Goal: Check status: Check status

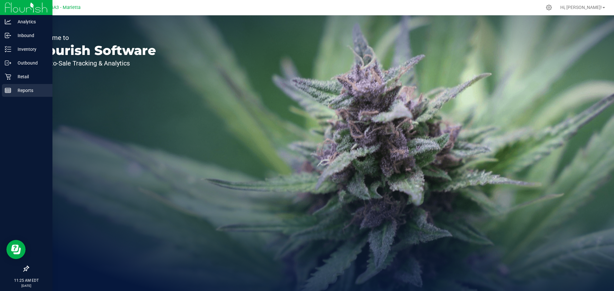
click at [26, 88] on p "Reports" at bounding box center [30, 91] width 38 height 8
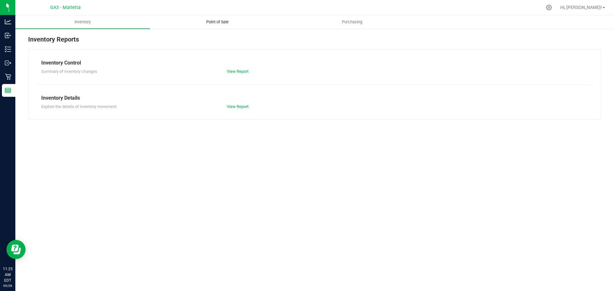
click at [222, 19] on span "Point of Sale" at bounding box center [217, 22] width 40 height 6
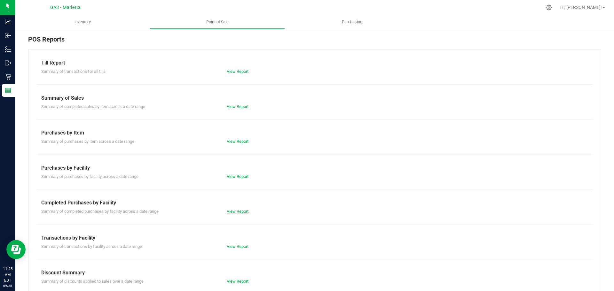
click at [240, 210] on link "View Report" at bounding box center [238, 211] width 22 height 5
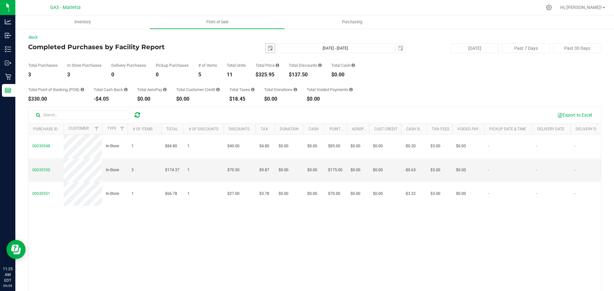
click at [270, 49] on span "select" at bounding box center [270, 48] width 9 height 9
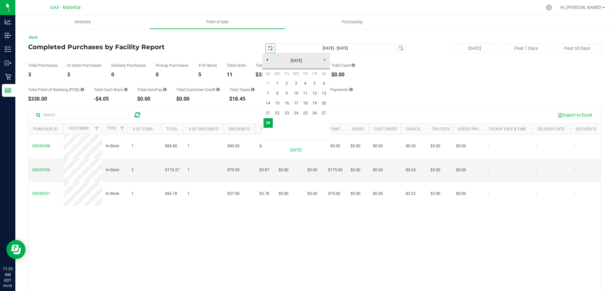
scroll to position [0, 16]
click at [306, 113] on link "25" at bounding box center [304, 113] width 9 height 10
type input "[DATE]"
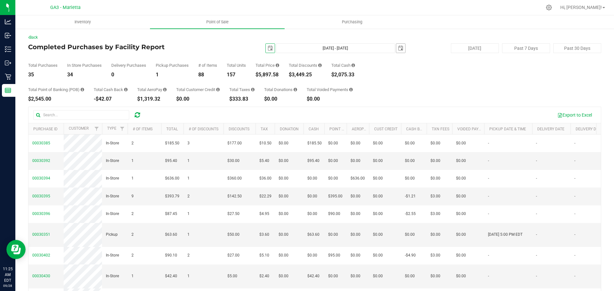
click at [400, 50] on span "select" at bounding box center [400, 48] width 9 height 9
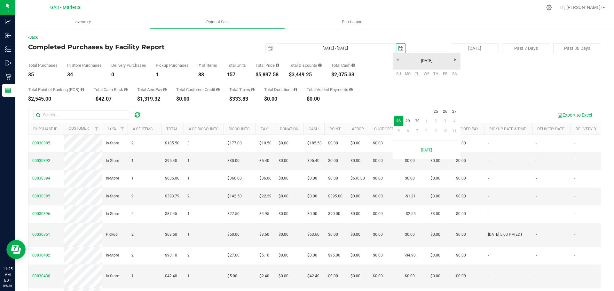
scroll to position [0, 16]
click at [434, 113] on link "25" at bounding box center [435, 112] width 9 height 10
type input "[DATE] - [DATE]"
type input "[DATE]"
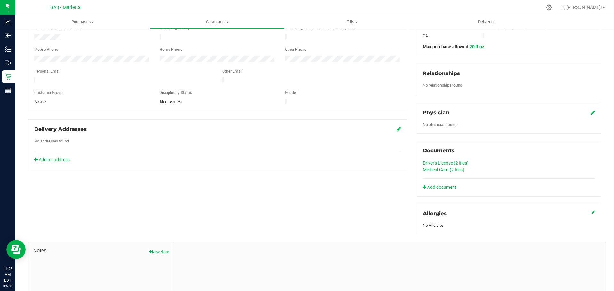
scroll to position [60, 0]
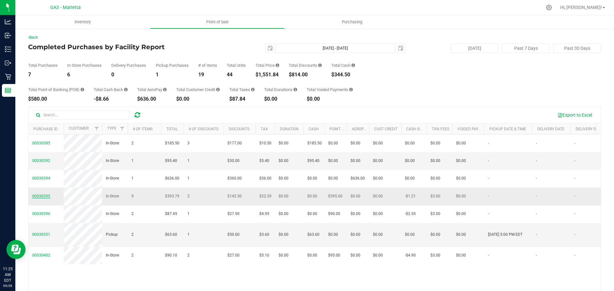
click at [48, 198] on span "00030395" at bounding box center [41, 196] width 18 height 4
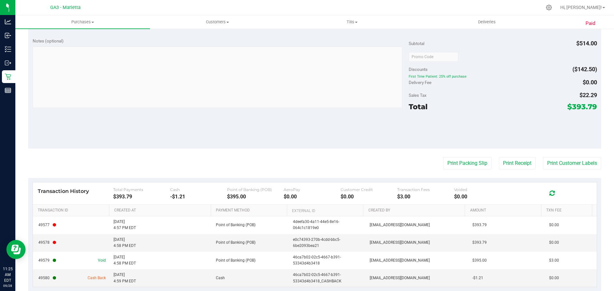
scroll to position [479, 0]
